Goal: Task Accomplishment & Management: Use online tool/utility

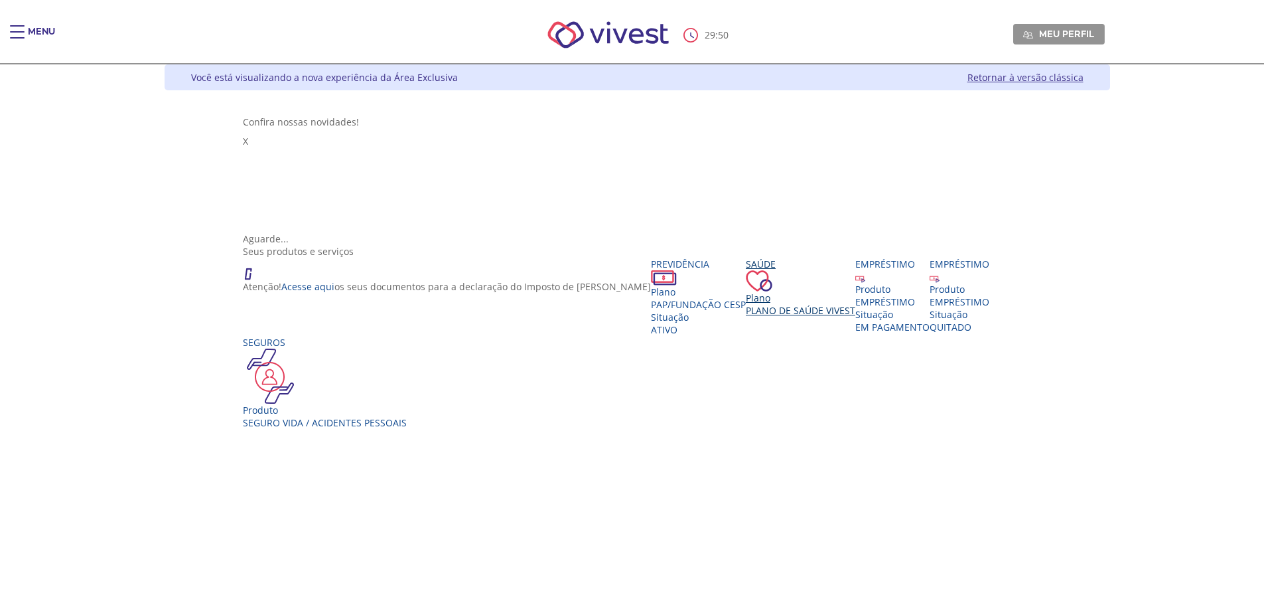
click at [746, 295] on div "Saúde Plano Plano de Saúde VIVEST" at bounding box center [801, 286] width 110 height 59
click at [746, 317] on span "Plano de Saúde VIVEST" at bounding box center [801, 310] width 110 height 13
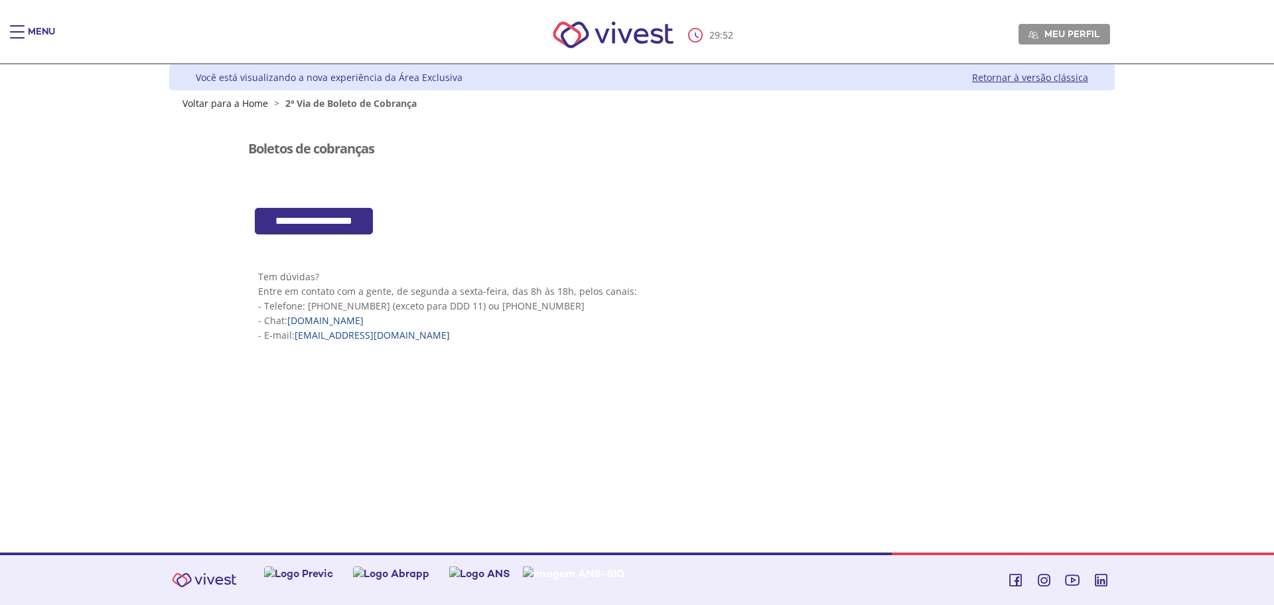
click at [373, 227] on input "**********" at bounding box center [314, 221] width 118 height 27
click at [1018, 79] on link "Retornar à versão clássica" at bounding box center [1030, 77] width 116 height 13
